Goal: Find specific page/section: Find specific page/section

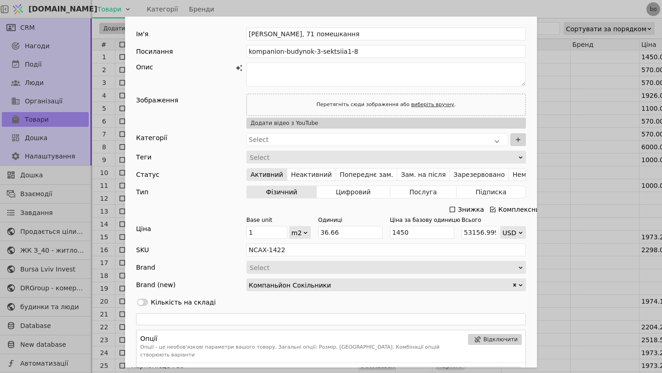
click at [109, 58] on div "Ім'я [PERSON_NAME], 71 помешкання Посилання kompanion-budynok-3-sektsiia1-8 Опи…" at bounding box center [331, 186] width 662 height 373
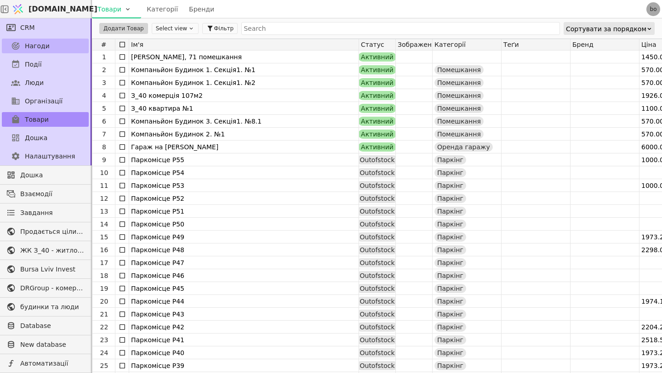
click at [52, 50] on link "Нагоди" at bounding box center [45, 46] width 87 height 15
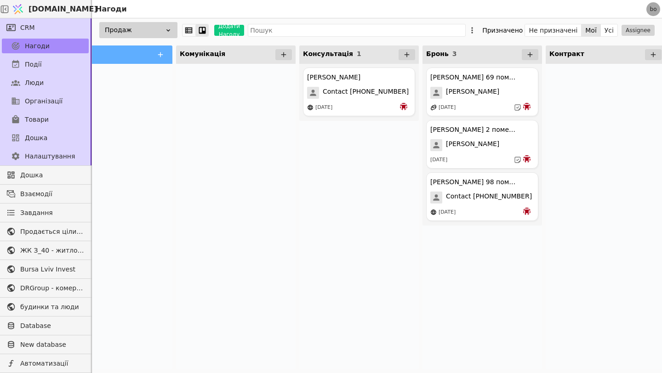
scroll to position [0, 74]
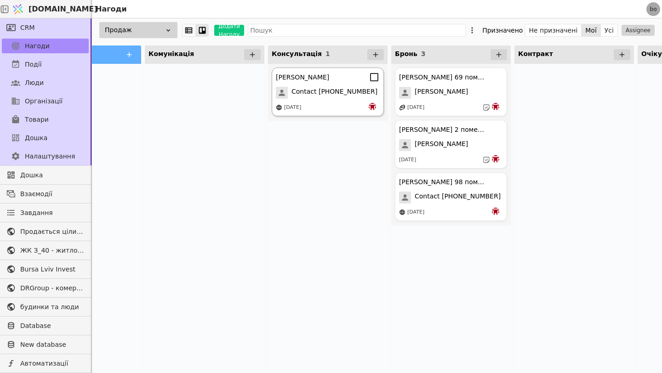
click at [325, 88] on span "Contact [PHONE_NUMBER]" at bounding box center [335, 93] width 86 height 12
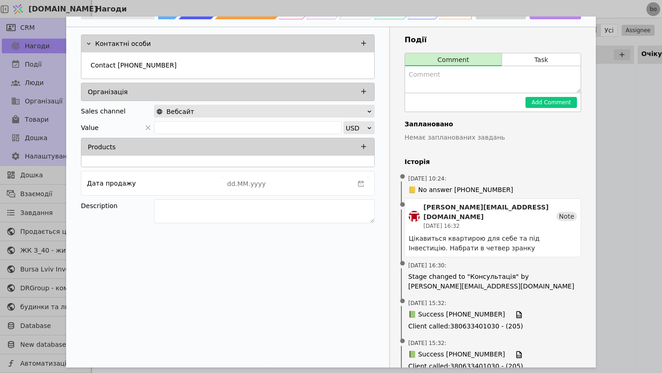
scroll to position [76, 0]
